Goal: Entertainment & Leisure: Consume media (video, audio)

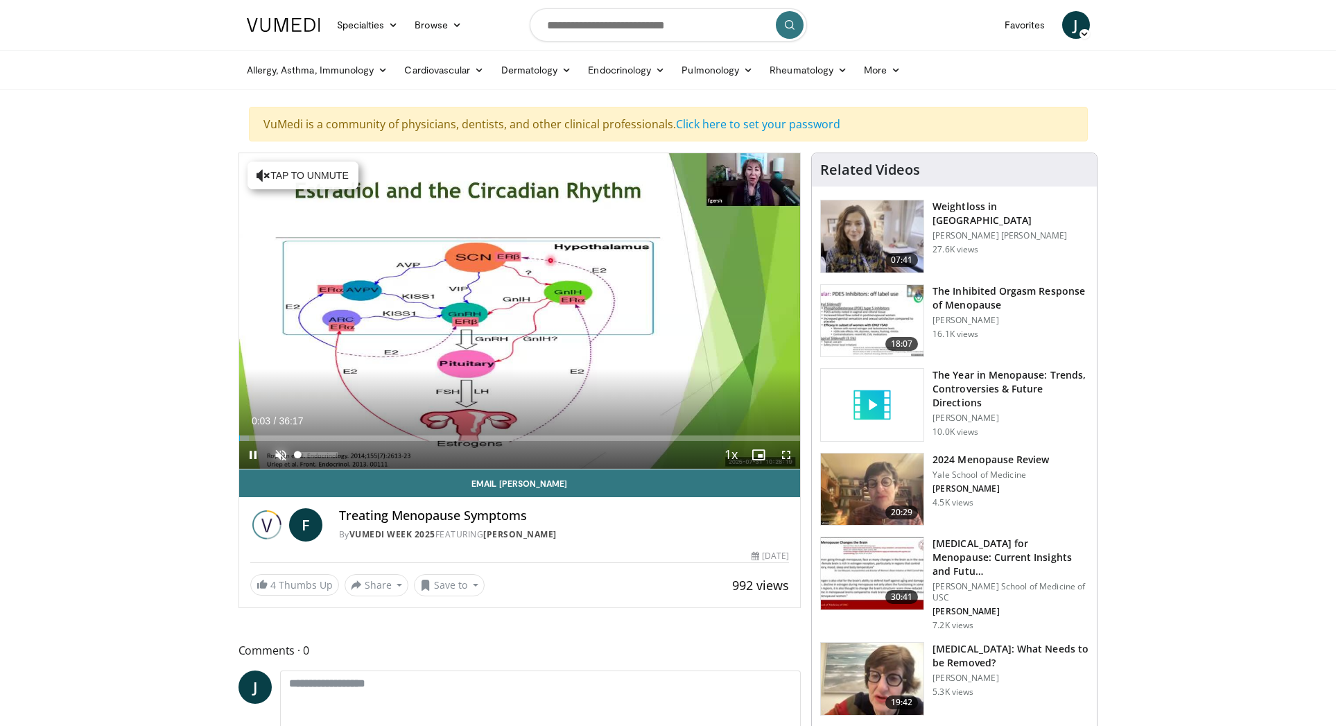
click at [278, 455] on span "Video Player" at bounding box center [281, 455] width 28 height 28
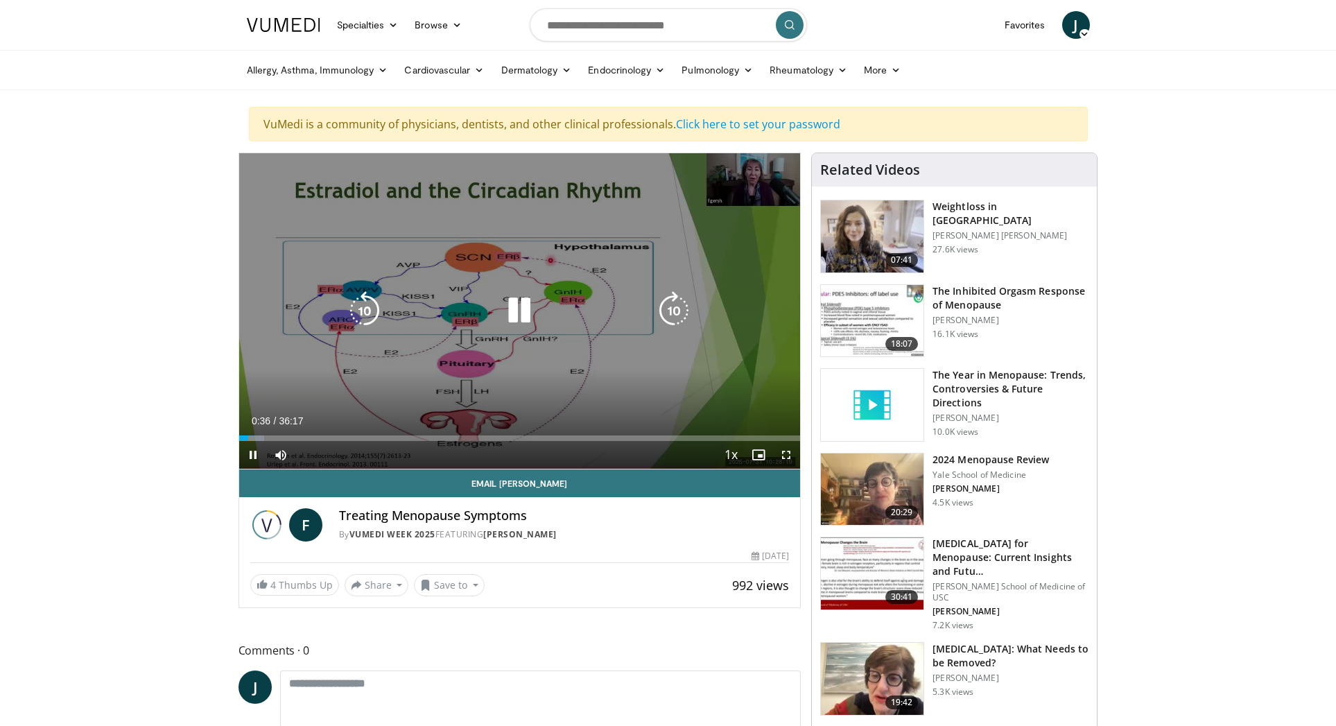
click at [526, 311] on icon "Video Player" at bounding box center [519, 310] width 39 height 39
